Goal: Book appointment/travel/reservation

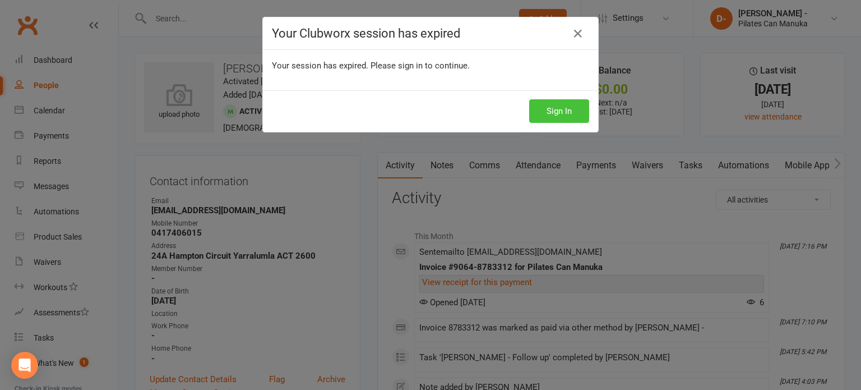
click at [561, 112] on button "Sign In" at bounding box center [559, 111] width 60 height 24
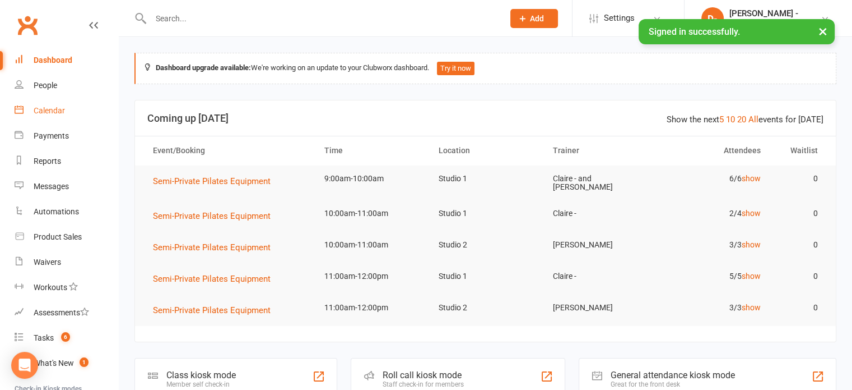
click at [55, 110] on div "Calendar" at bounding box center [49, 110] width 31 height 9
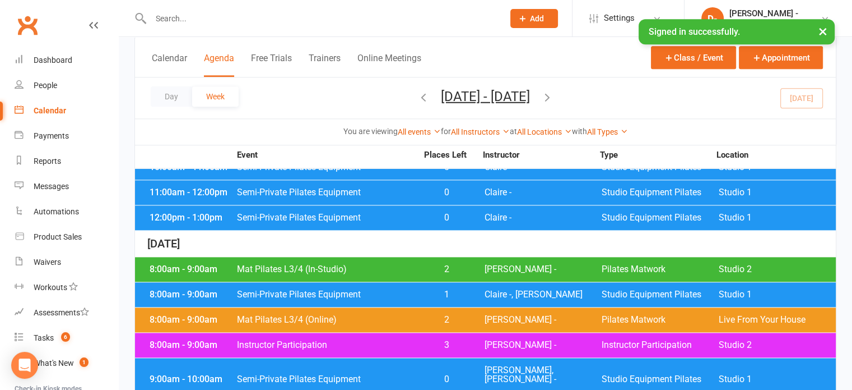
scroll to position [1273, 0]
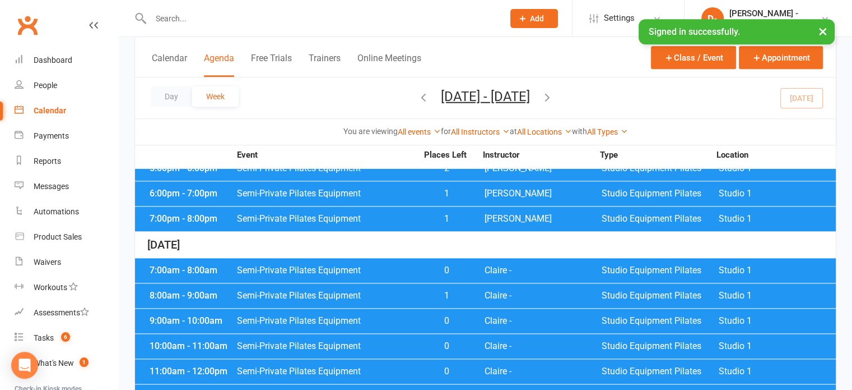
click at [554, 96] on icon "button" at bounding box center [547, 96] width 12 height 12
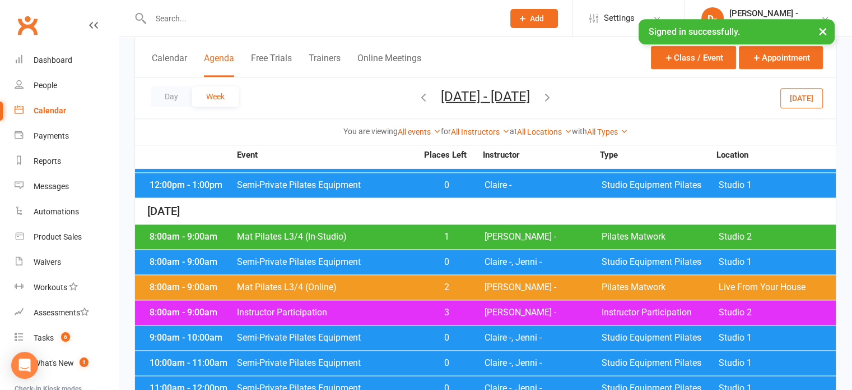
scroll to position [1468, 0]
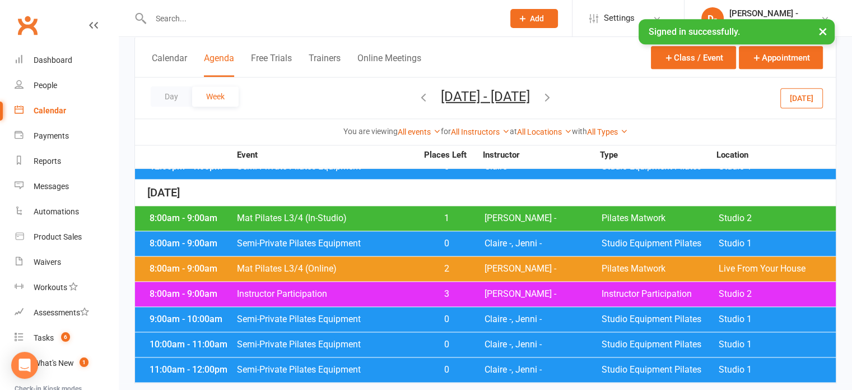
click at [396, 314] on span "Semi-Private Pilates Equipment" at bounding box center [327, 318] width 181 height 9
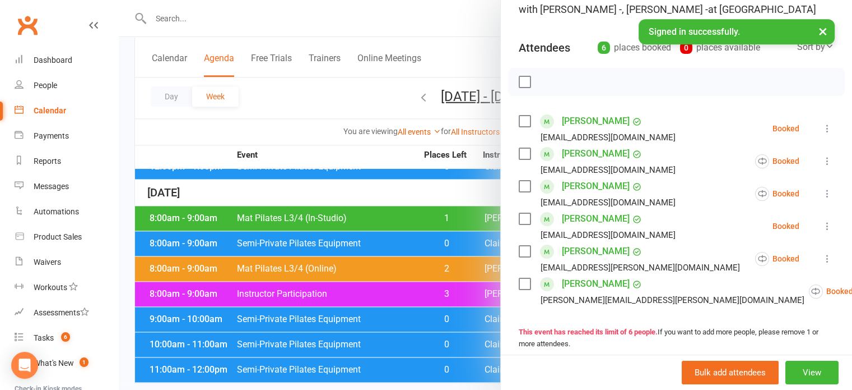
scroll to position [112, 0]
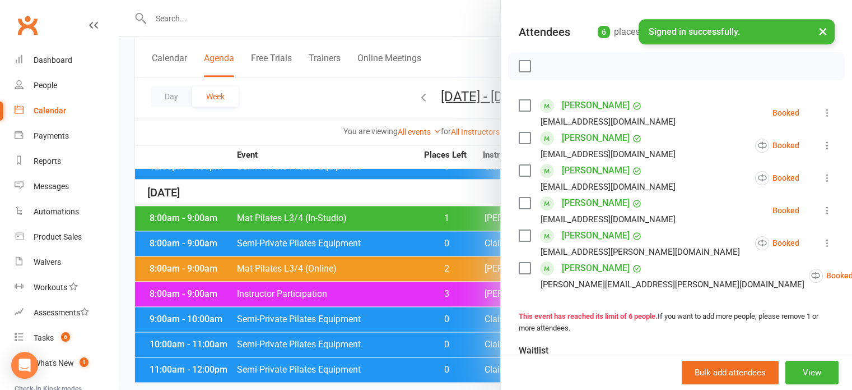
click at [372, 338] on div at bounding box center [486, 195] width 734 height 390
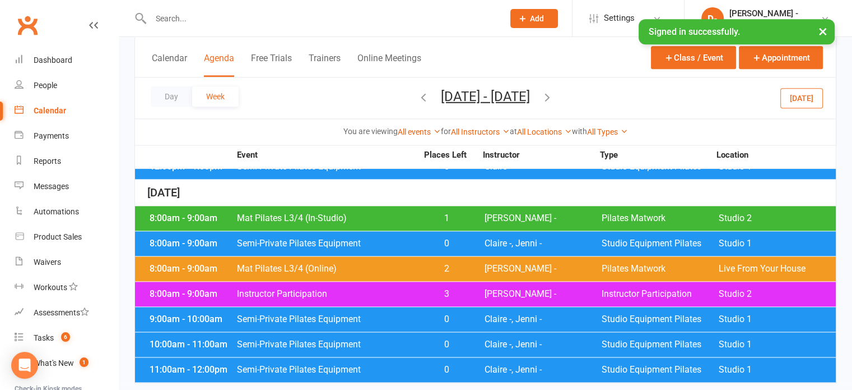
click at [372, 340] on span "Semi-Private Pilates Equipment" at bounding box center [327, 344] width 181 height 9
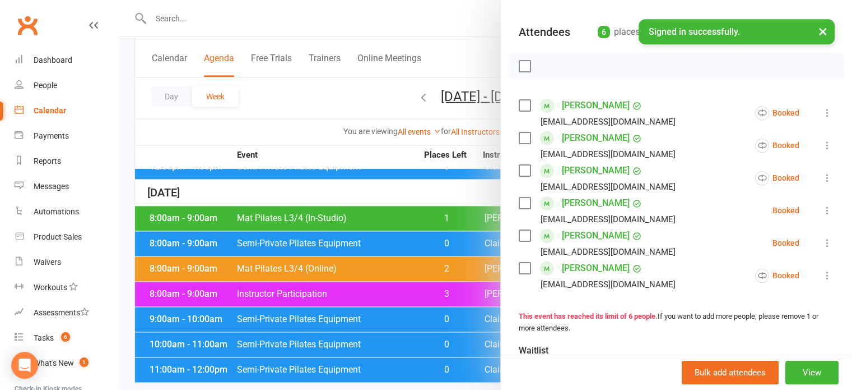
click at [326, 100] on div at bounding box center [486, 195] width 734 height 390
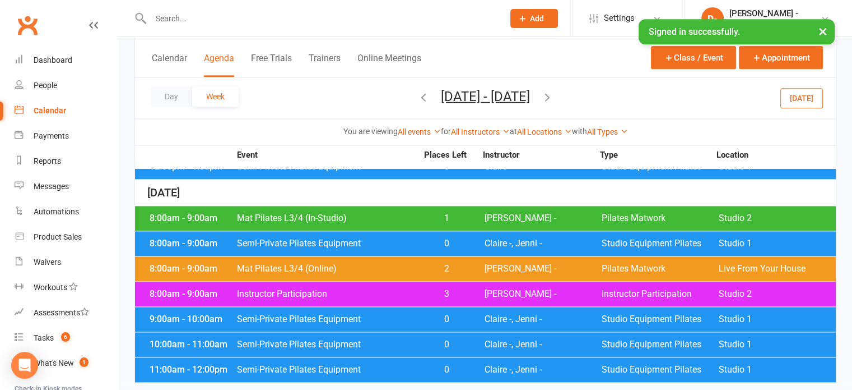
click at [405, 365] on span "Semi-Private Pilates Equipment" at bounding box center [327, 369] width 181 height 9
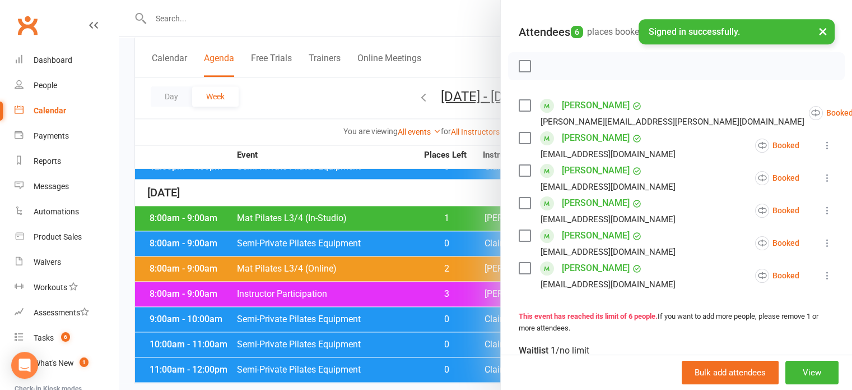
click at [344, 94] on div at bounding box center [486, 195] width 734 height 390
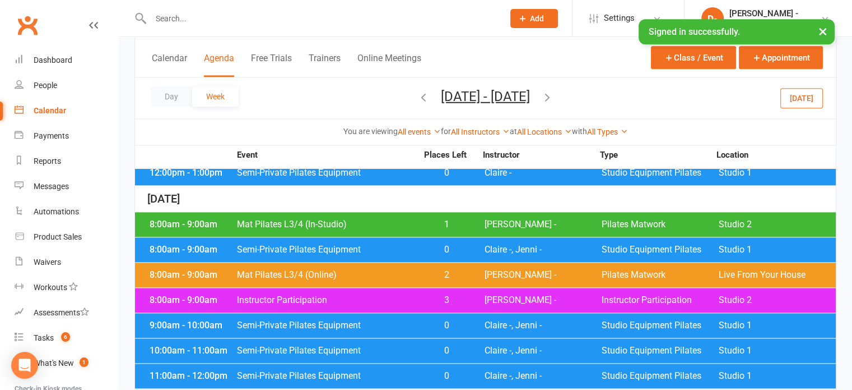
scroll to position [1468, 0]
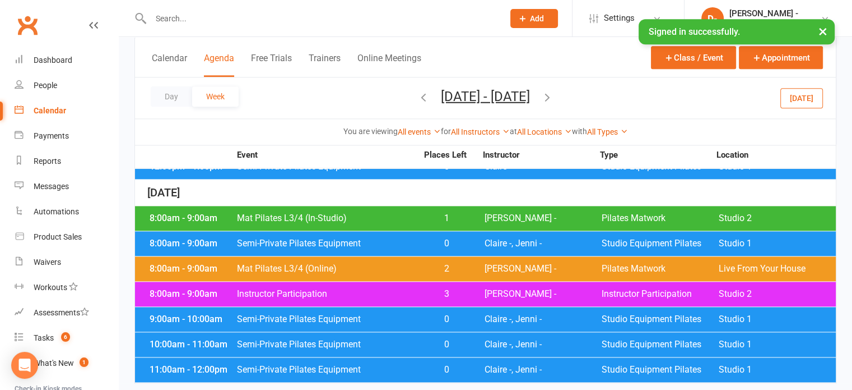
click at [554, 96] on icon "button" at bounding box center [547, 96] width 12 height 12
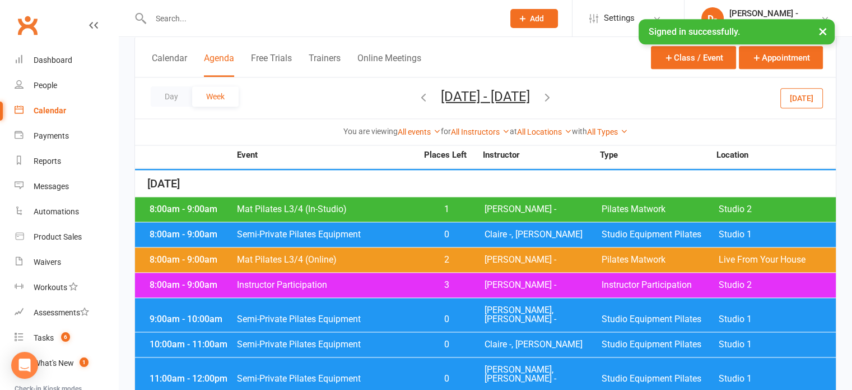
click at [554, 94] on icon "button" at bounding box center [547, 96] width 12 height 12
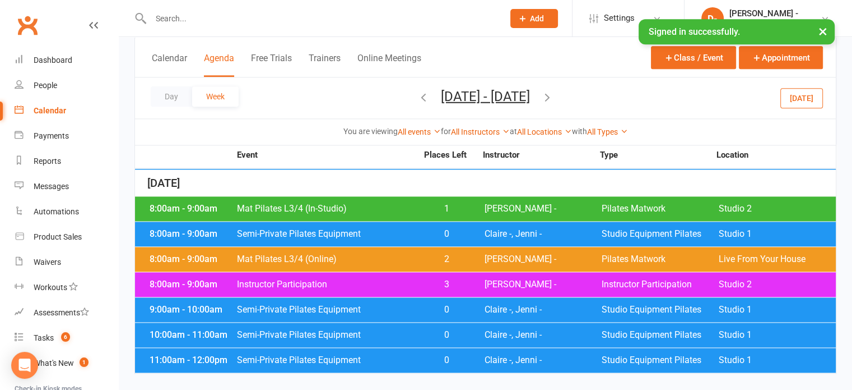
scroll to position [1459, 0]
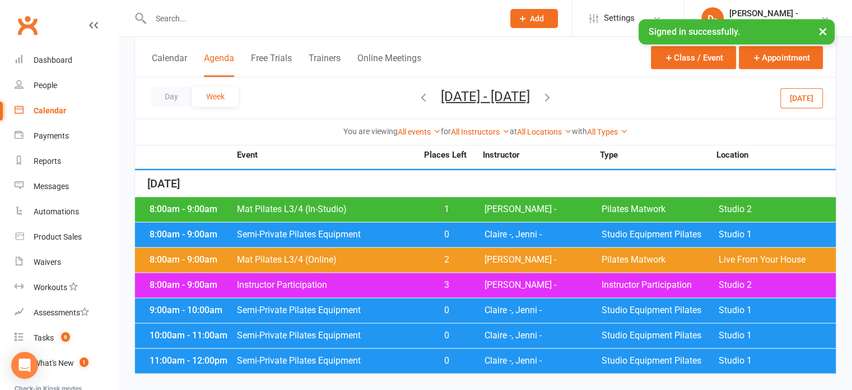
click at [418, 94] on icon "button" at bounding box center [424, 96] width 12 height 12
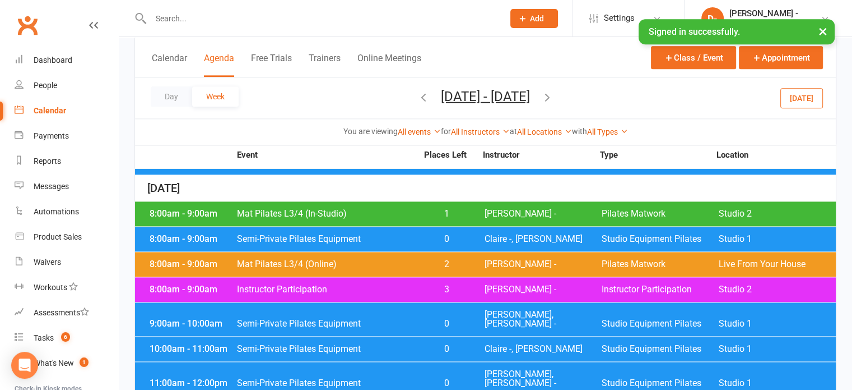
scroll to position [1468, 0]
